Goal: Find specific page/section: Find specific page/section

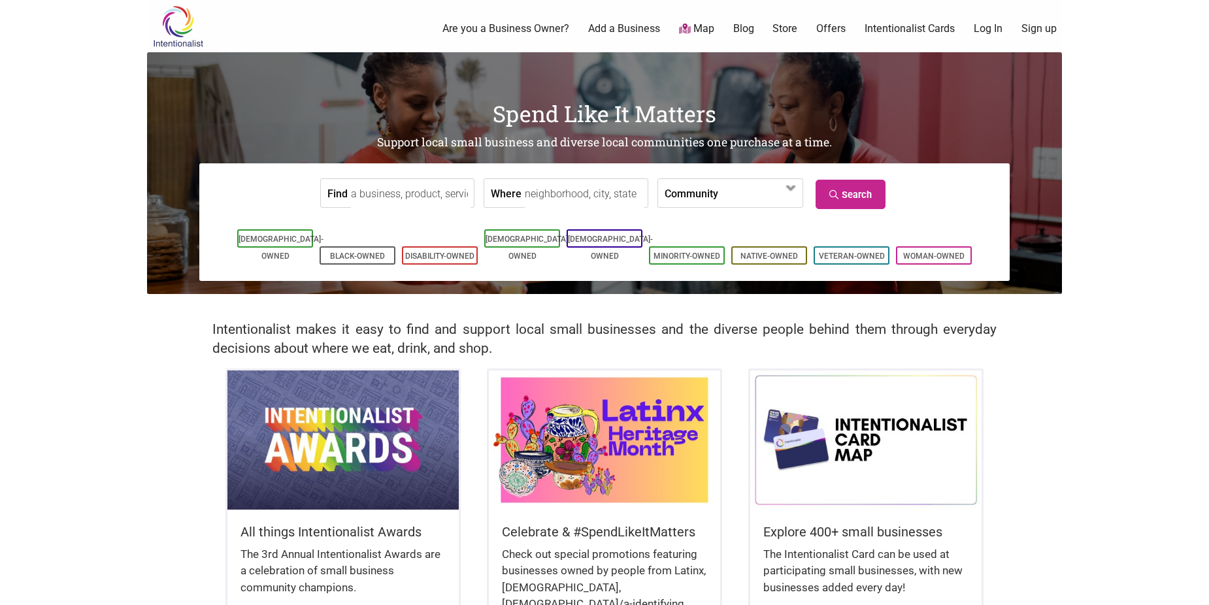
click at [552, 194] on input "Where" at bounding box center [585, 193] width 120 height 29
type input "98225"
click at [785, 199] on span at bounding box center [760, 193] width 84 height 28
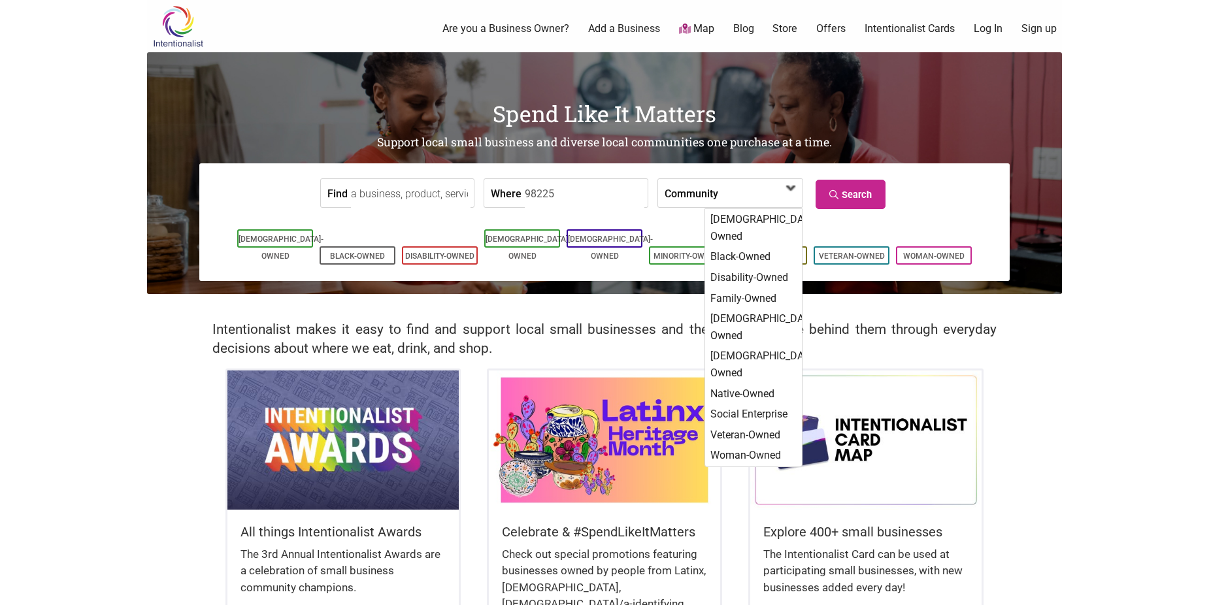
click at [785, 199] on span at bounding box center [760, 193] width 84 height 28
click at [791, 191] on span at bounding box center [791, 188] width 21 height 21
click at [848, 203] on link "Search" at bounding box center [851, 194] width 70 height 29
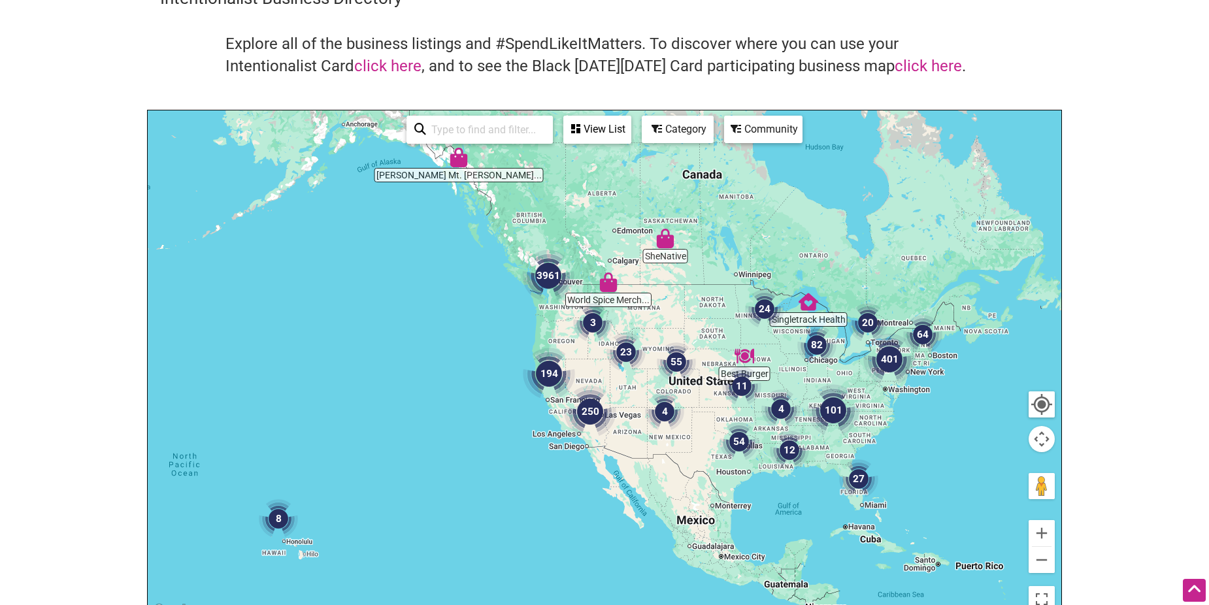
scroll to position [65, 0]
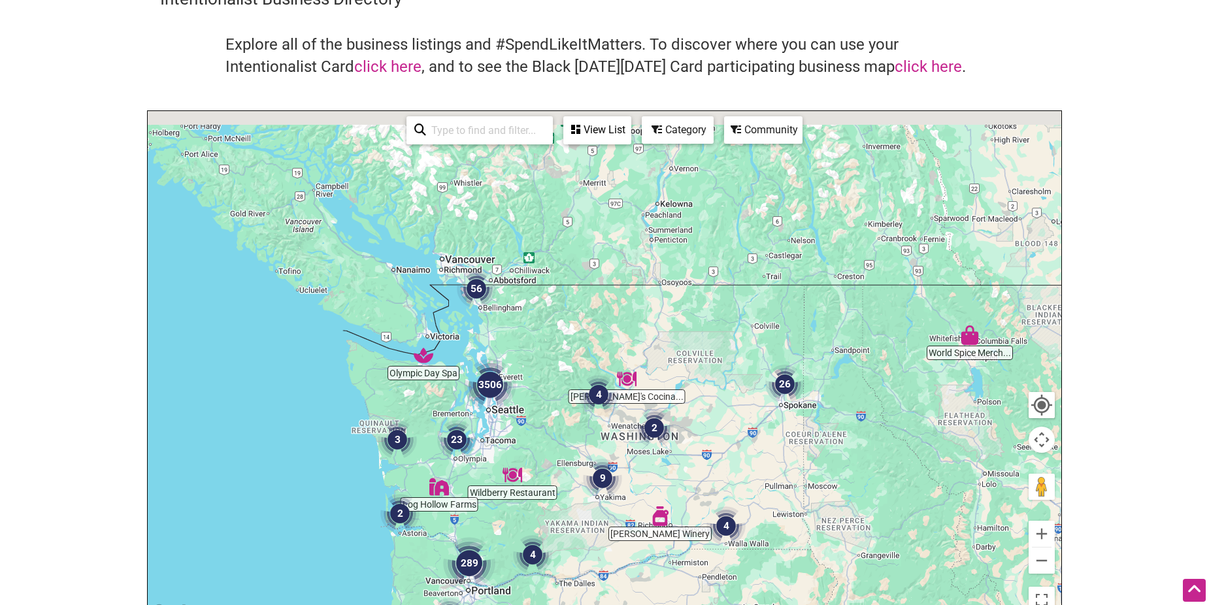
drag, startPoint x: 478, startPoint y: 180, endPoint x: 522, endPoint y: 359, distance: 183.7
click at [545, 358] on div at bounding box center [605, 365] width 914 height 509
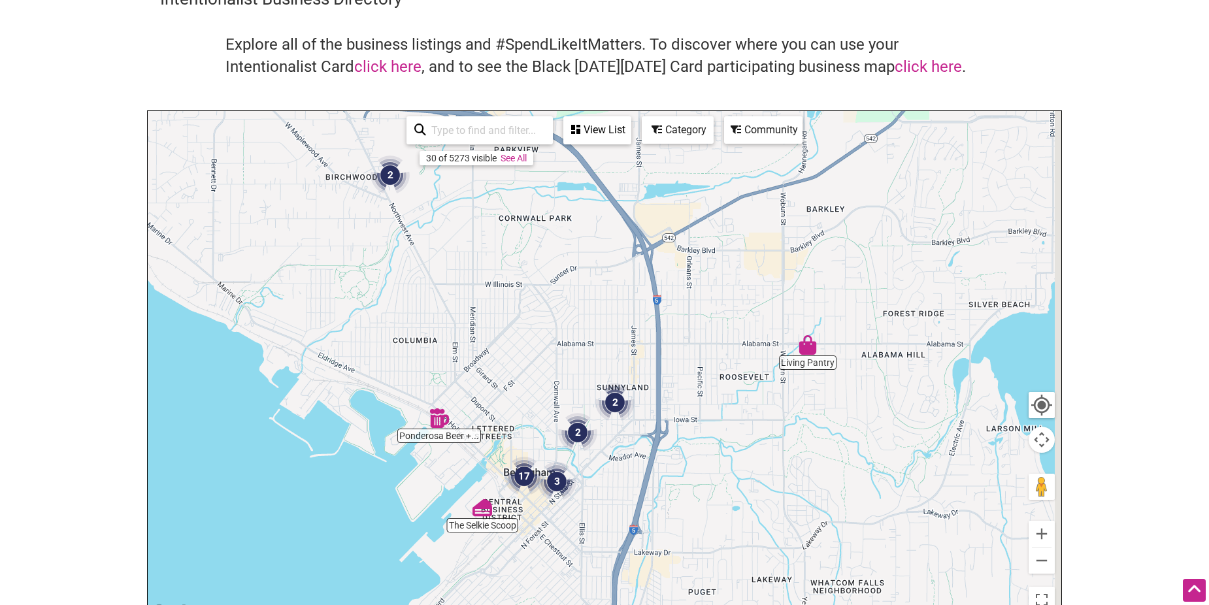
drag, startPoint x: 612, startPoint y: 397, endPoint x: 516, endPoint y: 329, distance: 117.5
click at [516, 329] on div at bounding box center [605, 365] width 914 height 509
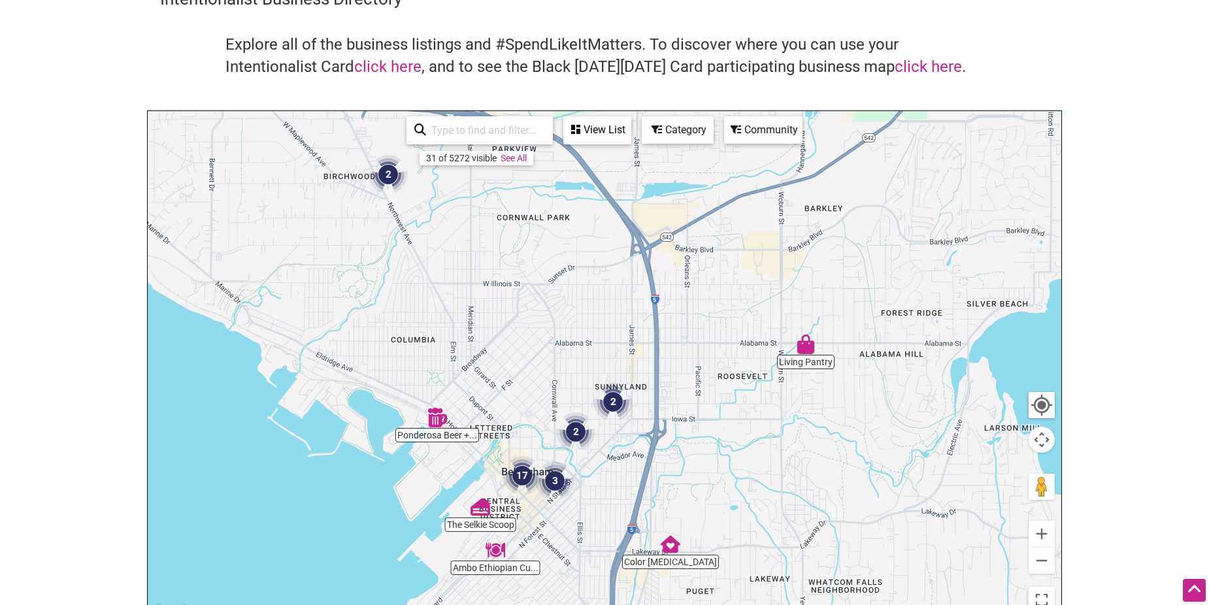
click at [382, 170] on img "2" at bounding box center [388, 175] width 50 height 50
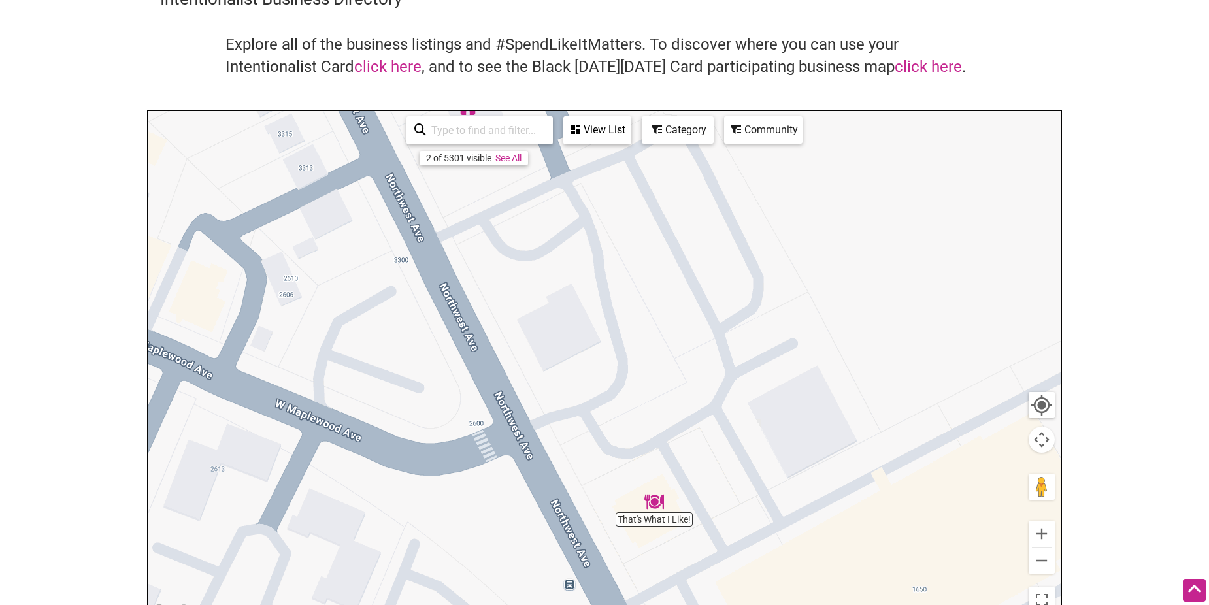
drag, startPoint x: 549, startPoint y: 441, endPoint x: 502, endPoint y: 405, distance: 59.2
click at [511, 412] on div "To navigate, press the arrow keys." at bounding box center [605, 365] width 914 height 509
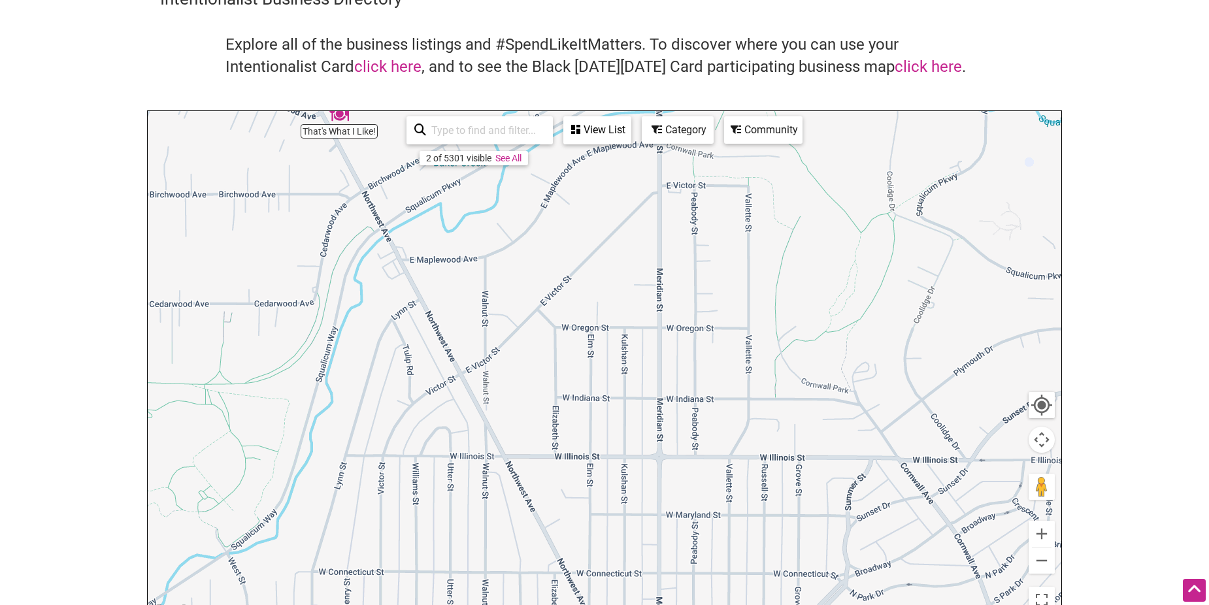
drag, startPoint x: 630, startPoint y: 503, endPoint x: 507, endPoint y: 287, distance: 248.6
click at [508, 291] on div "To navigate, press the arrow keys." at bounding box center [605, 365] width 914 height 509
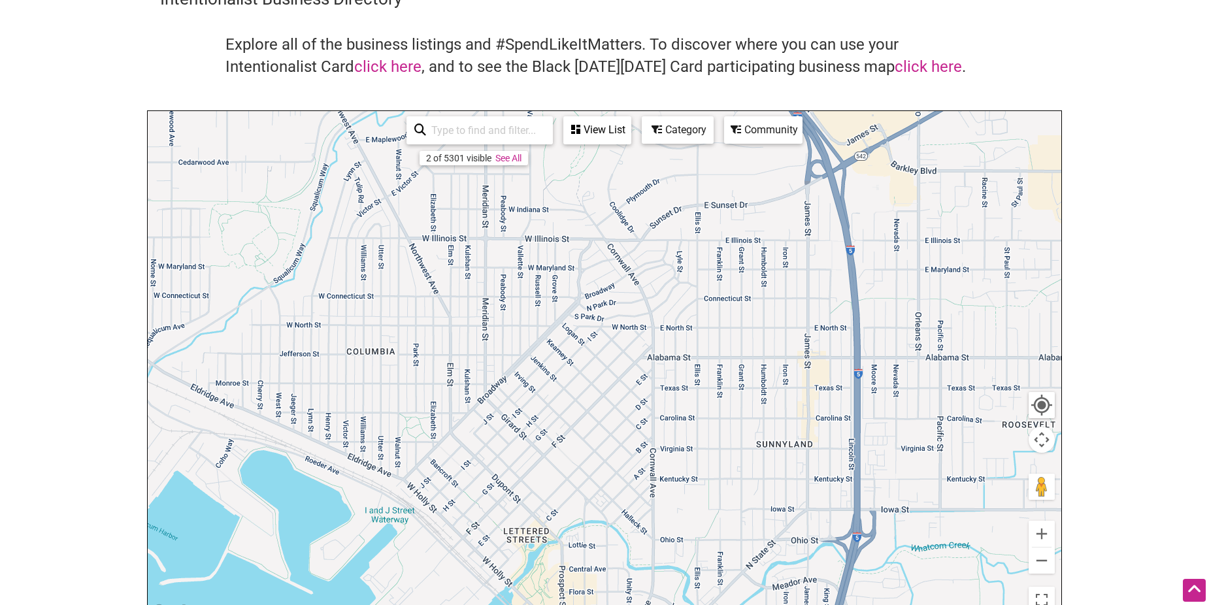
drag, startPoint x: 594, startPoint y: 443, endPoint x: 488, endPoint y: 317, distance: 164.2
click at [498, 324] on div "To navigate, press the arrow keys." at bounding box center [605, 365] width 914 height 509
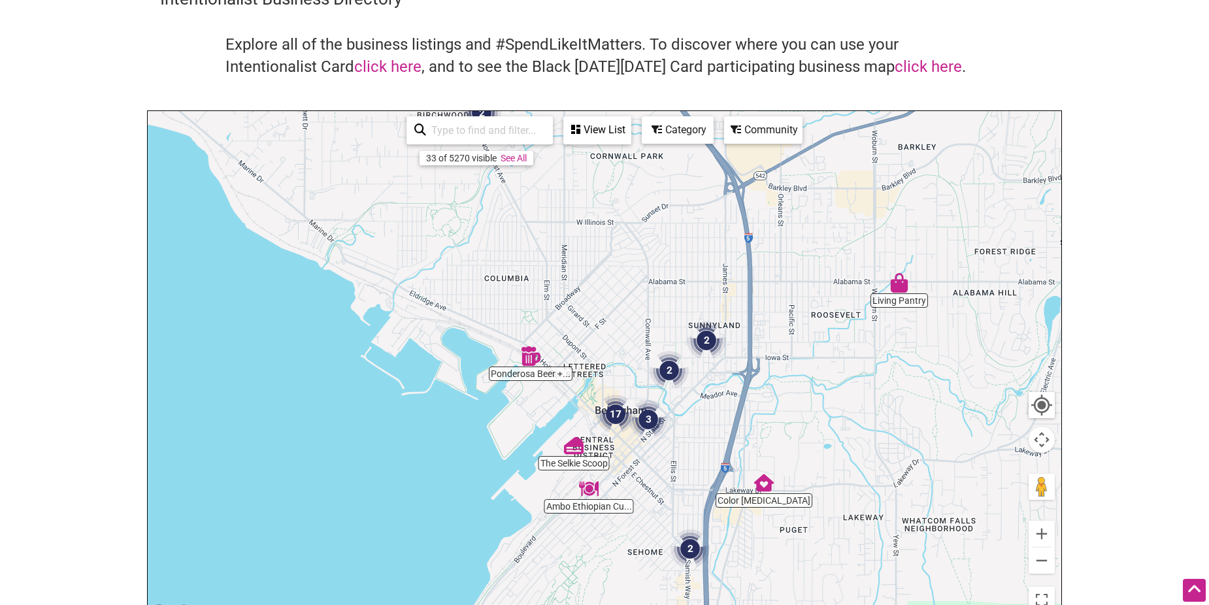
drag, startPoint x: 456, startPoint y: 309, endPoint x: 539, endPoint y: 266, distance: 93.6
click at [538, 266] on div "To navigate, press the arrow keys." at bounding box center [605, 365] width 914 height 509
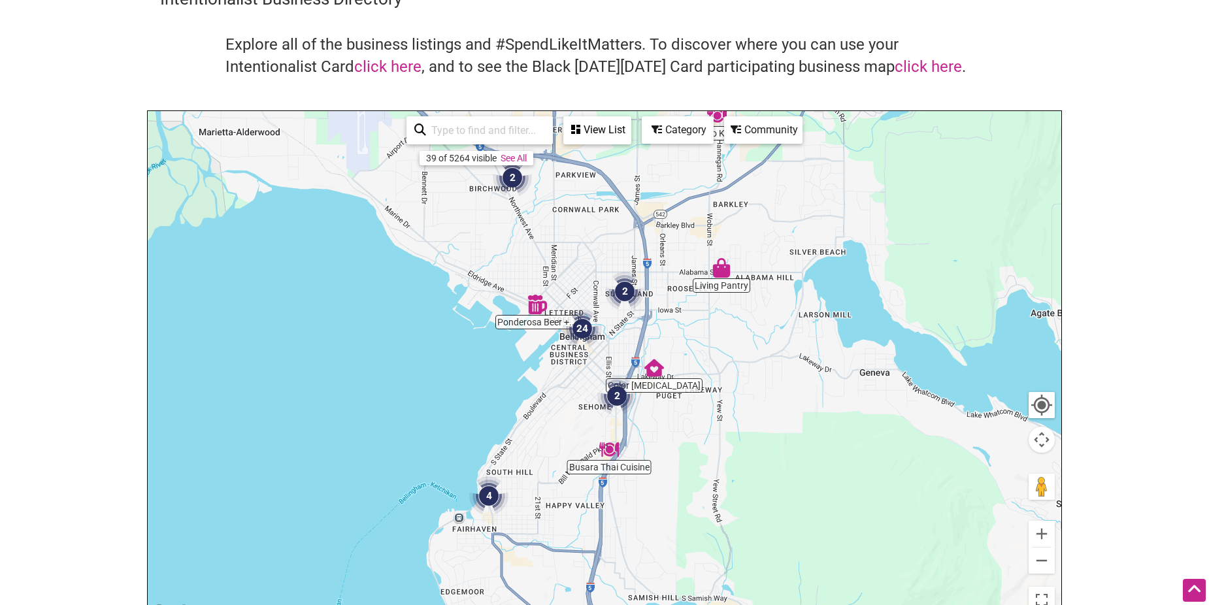
click at [689, 133] on div "Category" at bounding box center [677, 130] width 69 height 25
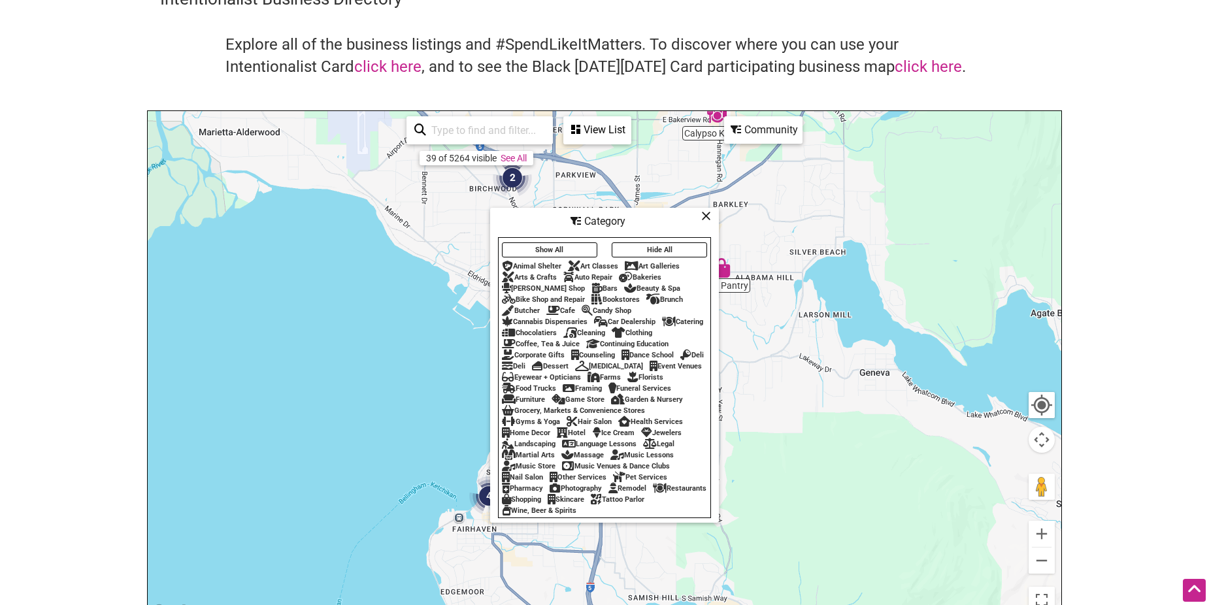
click at [592, 284] on div "Bars" at bounding box center [605, 288] width 26 height 8
click at [569, 307] on div "Cafe" at bounding box center [560, 311] width 29 height 8
click at [564, 340] on div "Coffee, Tea & Juice" at bounding box center [541, 344] width 78 height 8
click at [526, 362] on div "Deli" at bounding box center [514, 366] width 24 height 8
click at [569, 362] on div "Dessert" at bounding box center [550, 366] width 37 height 8
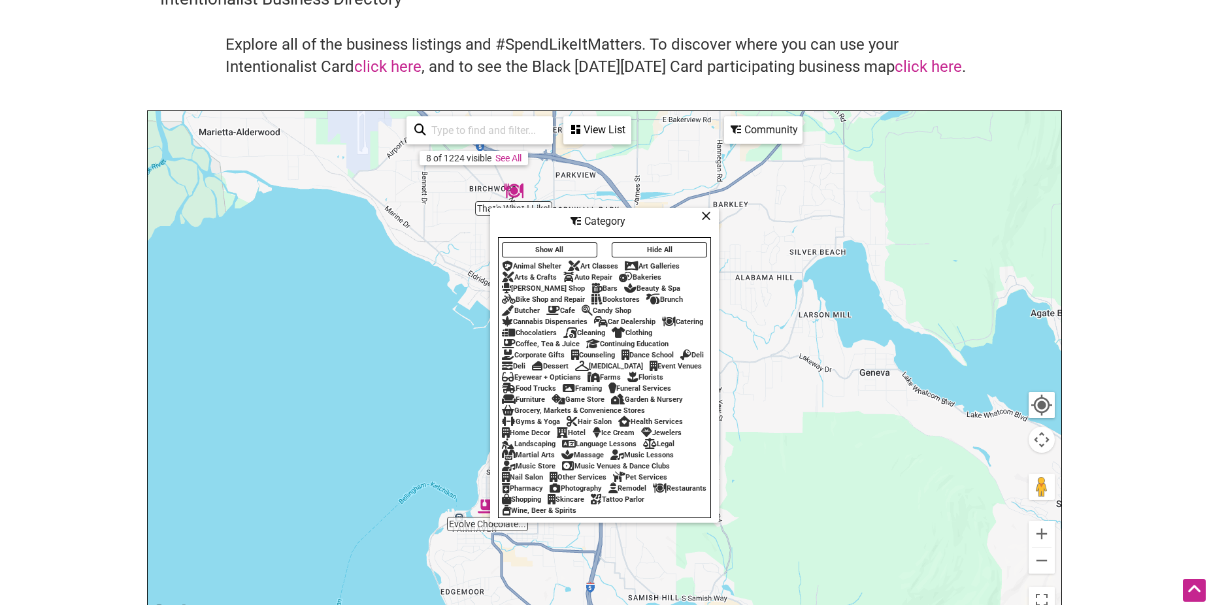
click at [556, 384] on div "Food Trucks" at bounding box center [529, 388] width 54 height 8
click at [653, 493] on div "Restaurants" at bounding box center [680, 488] width 54 height 8
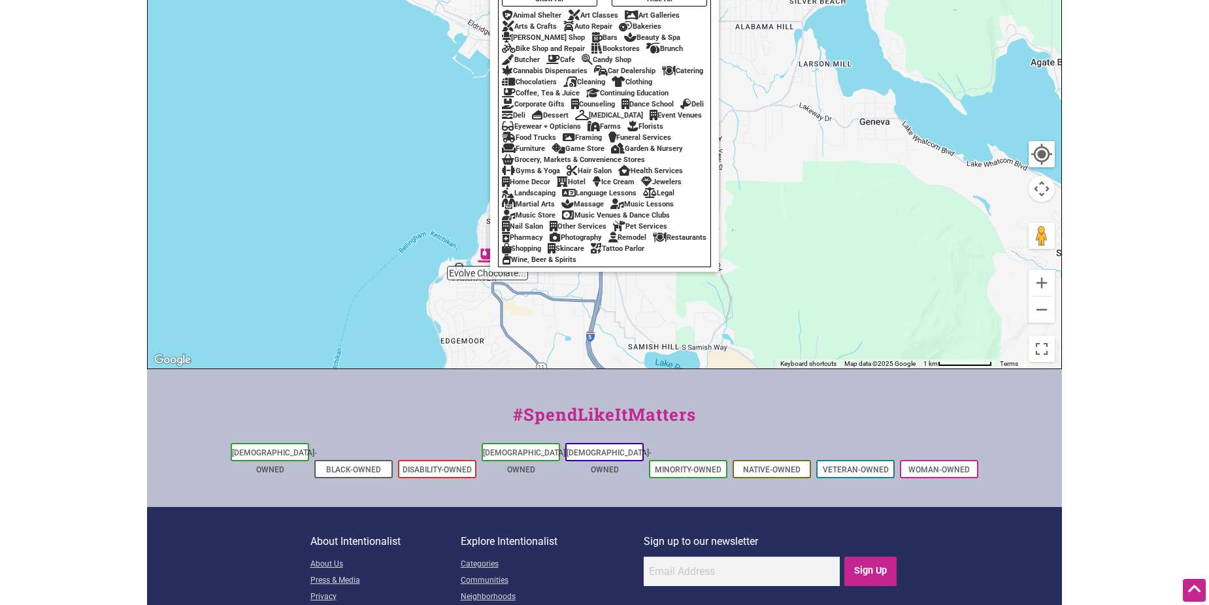
scroll to position [327, 0]
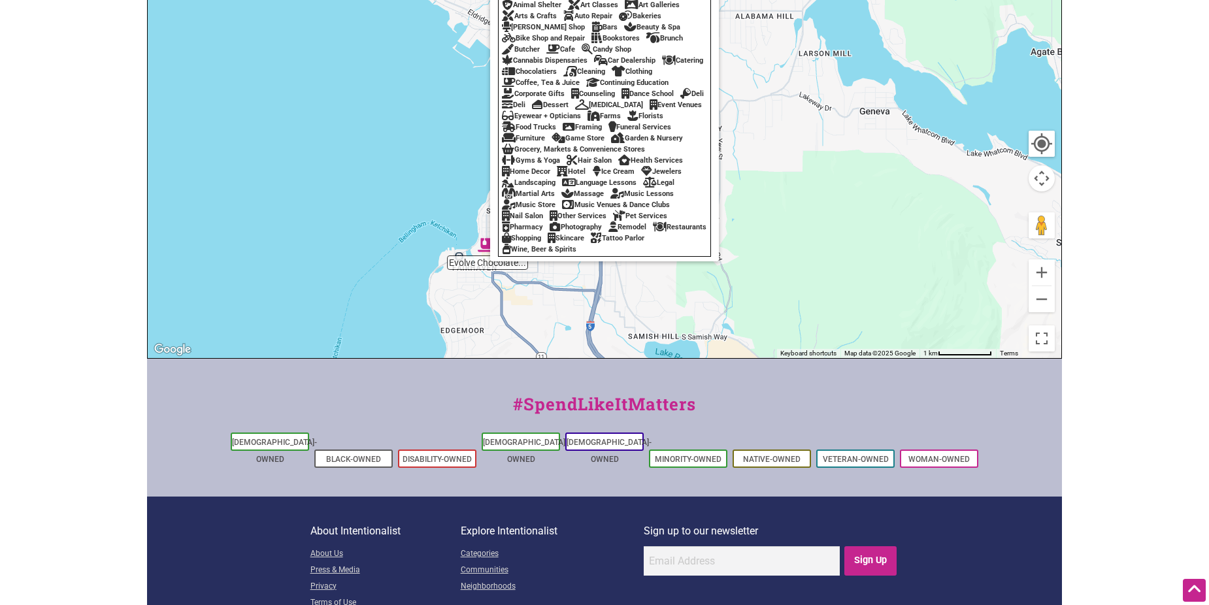
click at [371, 324] on div "To navigate, press the arrow keys." at bounding box center [605, 104] width 914 height 509
click at [412, 404] on div "#SpendLikeItMatters" at bounding box center [604, 411] width 915 height 39
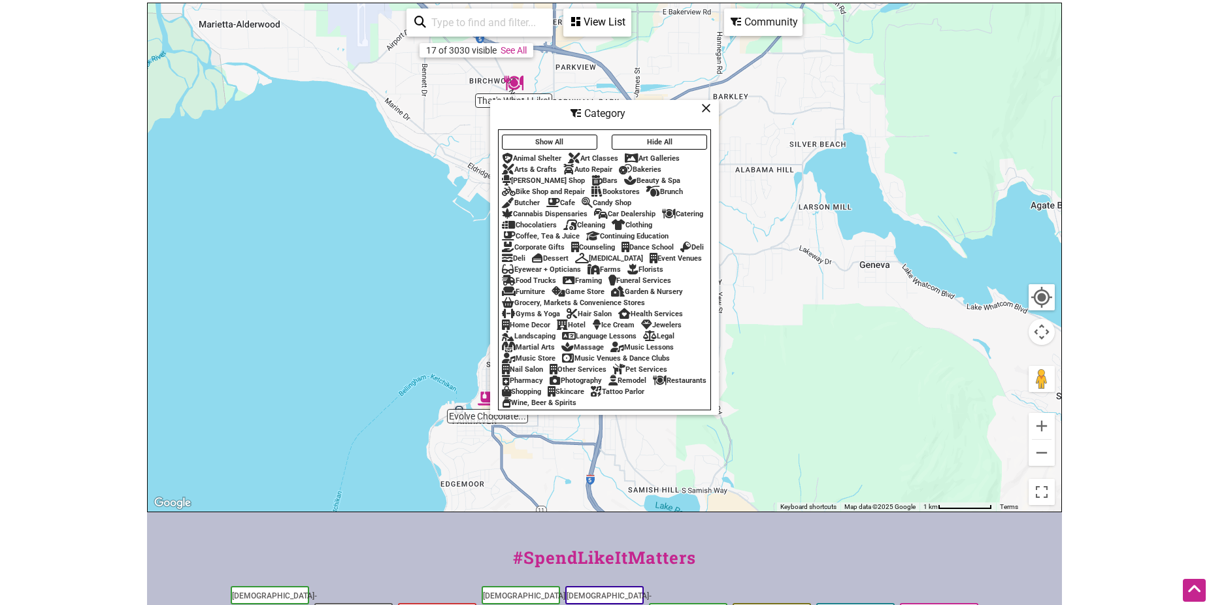
scroll to position [131, 0]
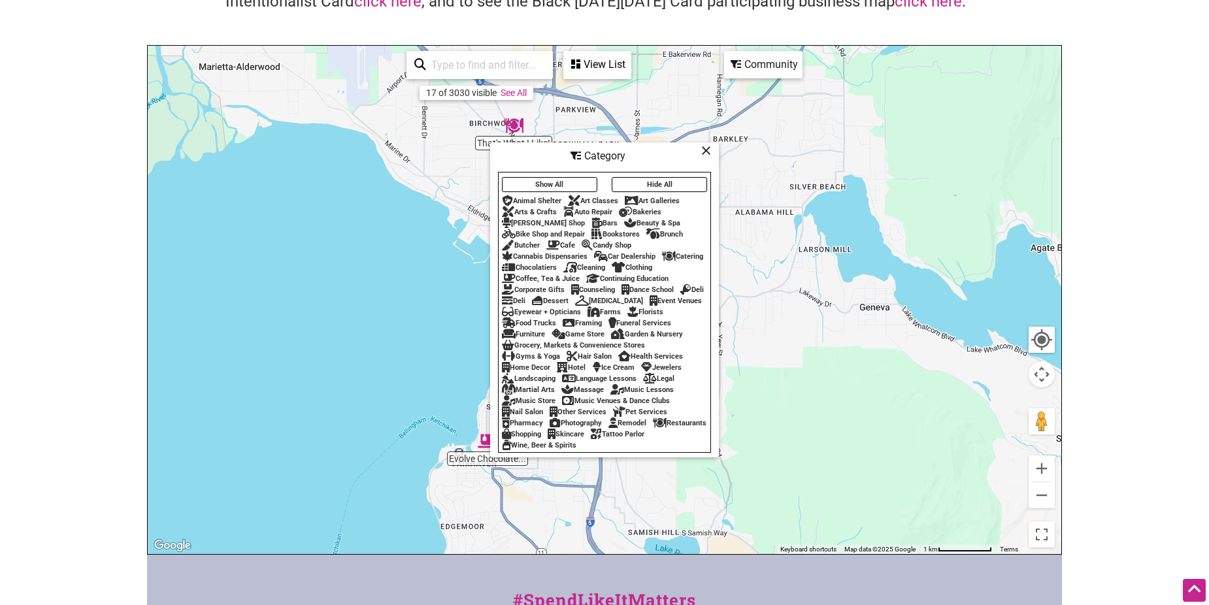
click at [709, 150] on icon at bounding box center [706, 150] width 10 height 1
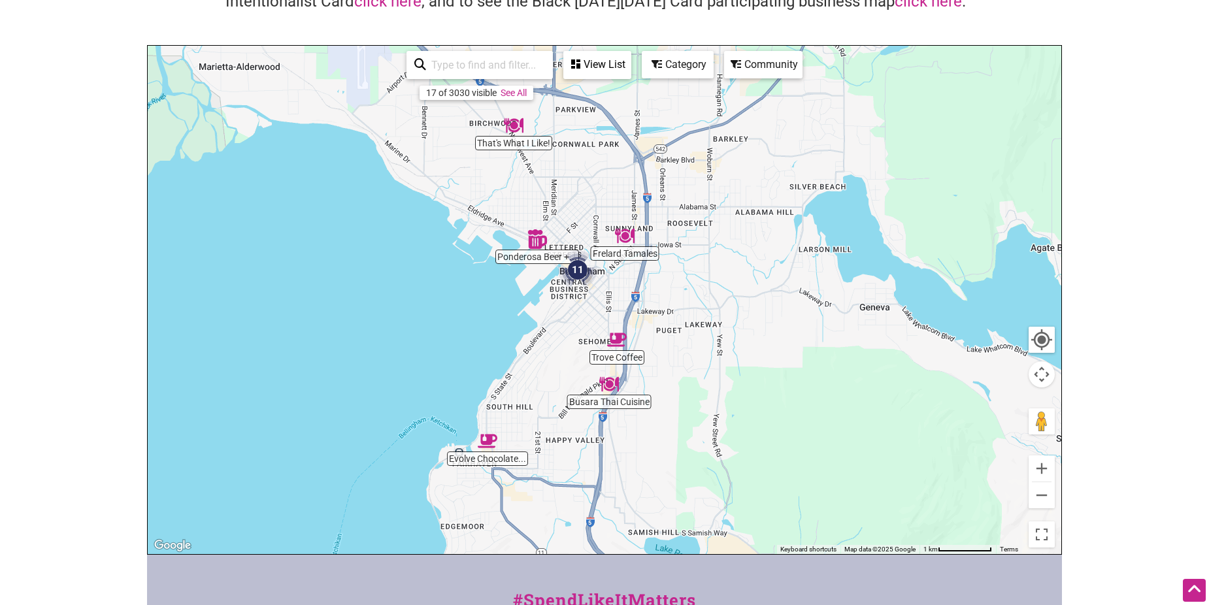
click at [574, 273] on img "11" at bounding box center [578, 270] width 50 height 50
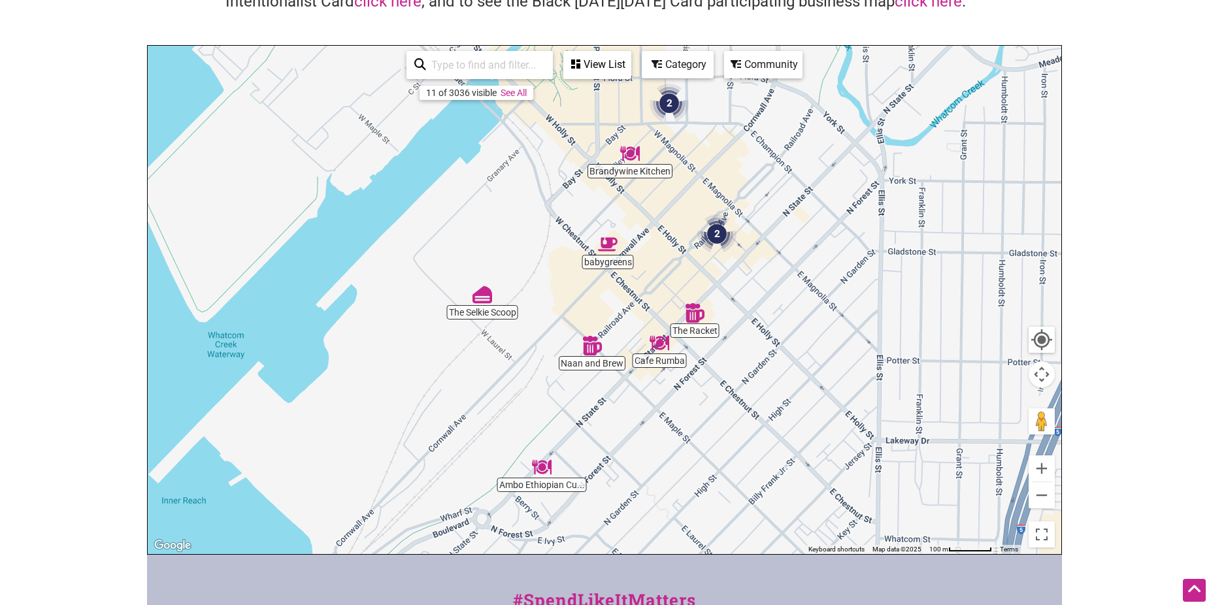
click at [540, 466] on img "Ambo Ethiopian Cuisine" at bounding box center [542, 467] width 30 height 30
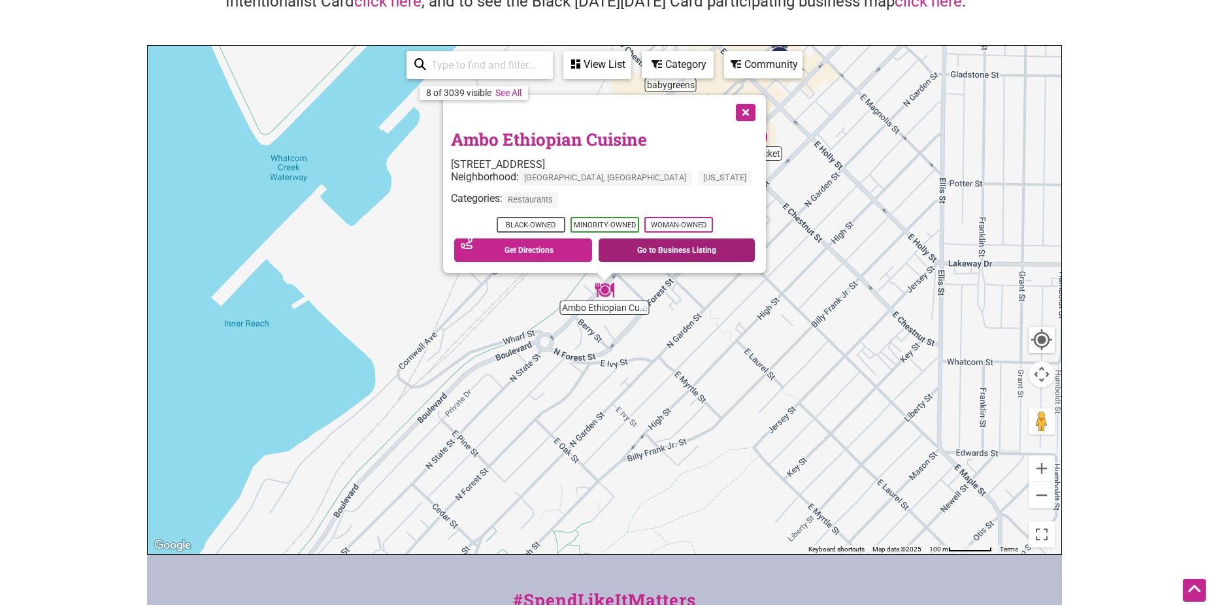
click at [646, 249] on link "Go to Business Listing" at bounding box center [677, 251] width 156 height 24
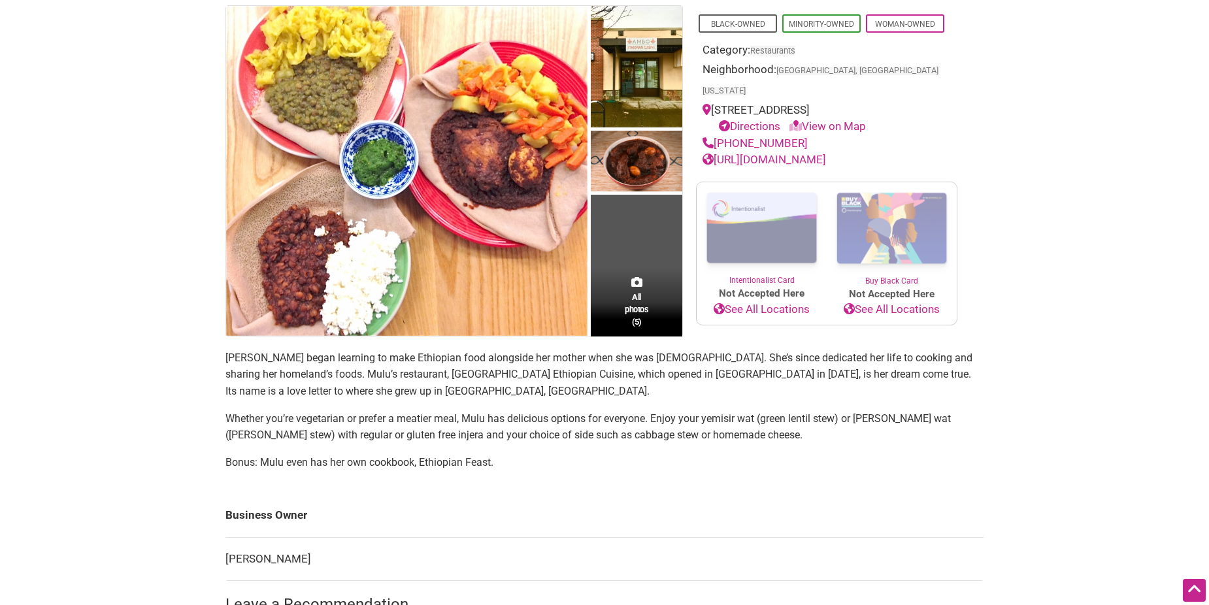
scroll to position [65, 0]
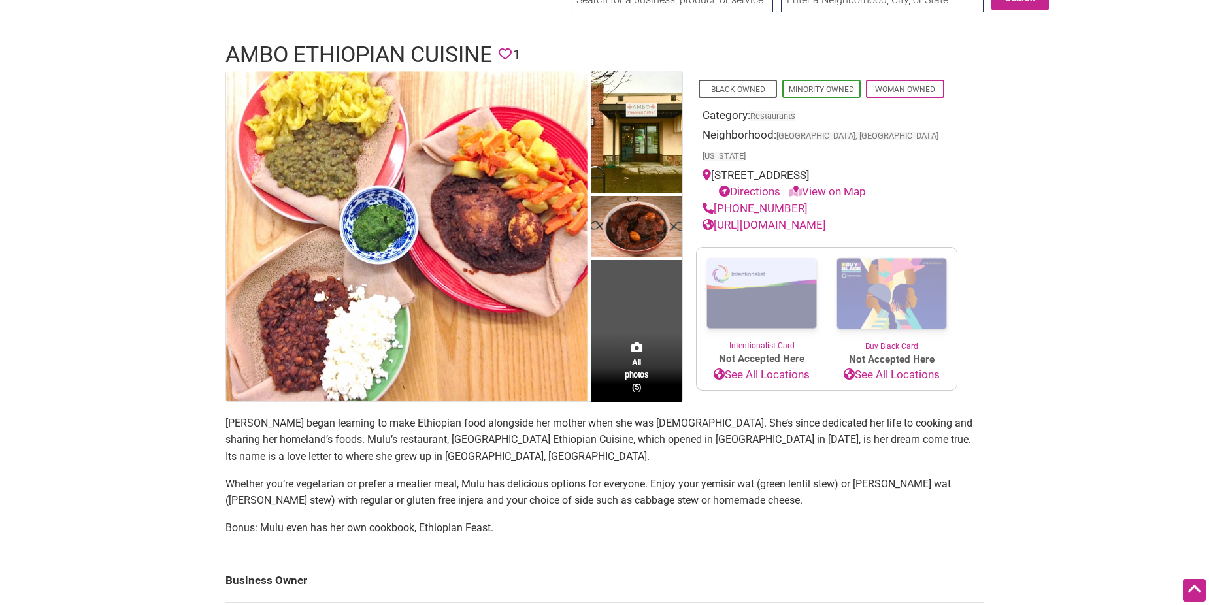
click at [826, 220] on link "https://www.facebook.com/amboethiopiancuisine/" at bounding box center [765, 224] width 124 height 13
